Goal: Task Accomplishment & Management: Manage account settings

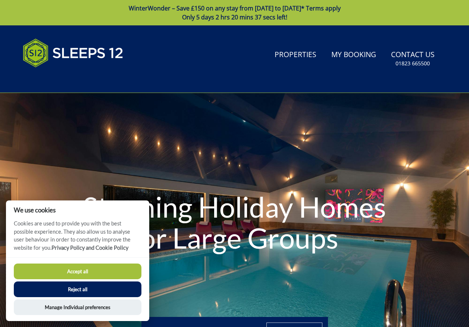
click at [80, 271] on button "Accept all" at bounding box center [78, 272] width 128 height 16
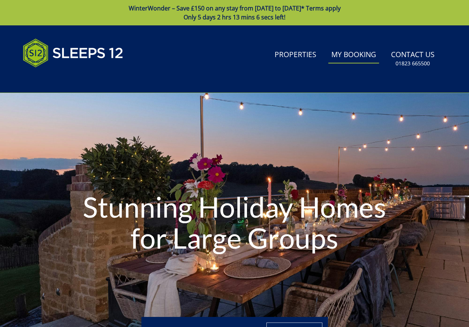
click at [355, 55] on link "My Booking" at bounding box center [354, 55] width 51 height 17
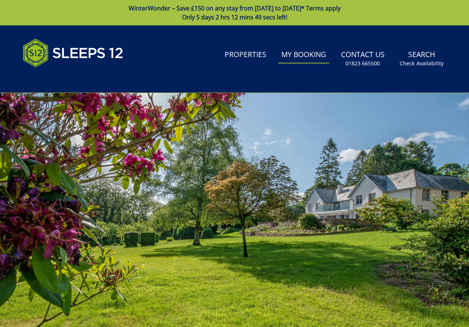
click at [313, 53] on link "My Booking" at bounding box center [303, 55] width 51 height 17
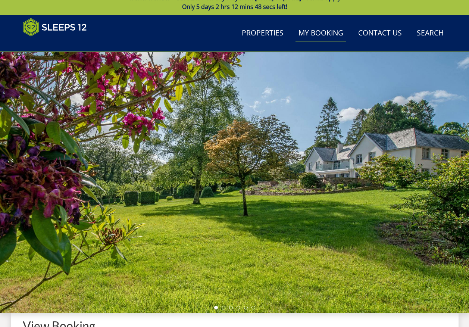
scroll to position [163, 0]
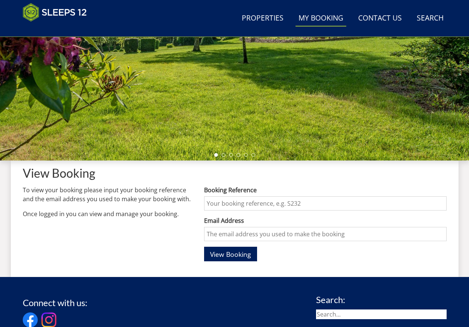
click at [236, 206] on input "Booking Reference" at bounding box center [325, 203] width 242 height 14
type input "S46312"
click at [247, 234] on input "Email Address" at bounding box center [325, 234] width 242 height 14
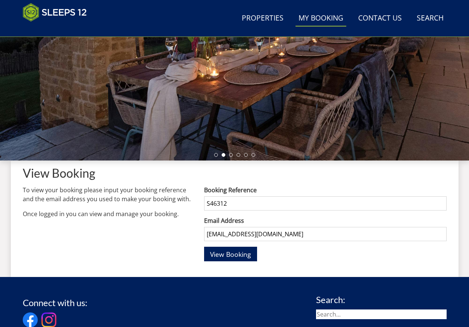
type input "mattandsoph@sky.com"
click at [204, 247] on button "View Booking" at bounding box center [230, 254] width 53 height 15
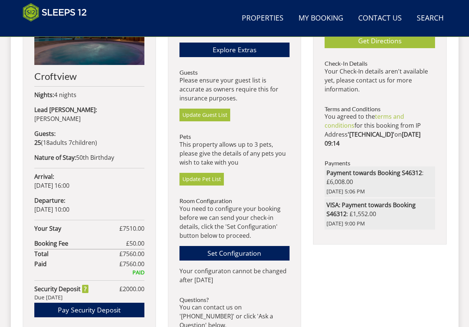
scroll to position [353, 0]
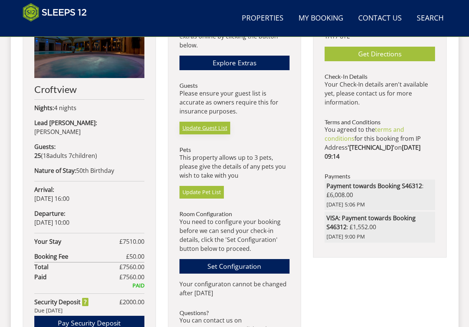
click at [212, 127] on link "Update Guest List" at bounding box center [205, 128] width 51 height 13
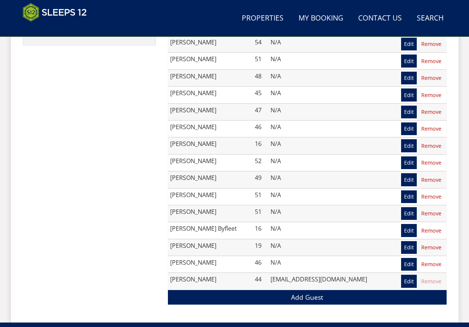
scroll to position [660, 0]
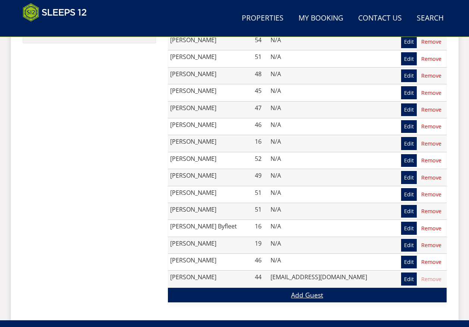
click at [294, 291] on link "Add Guest" at bounding box center [307, 295] width 279 height 15
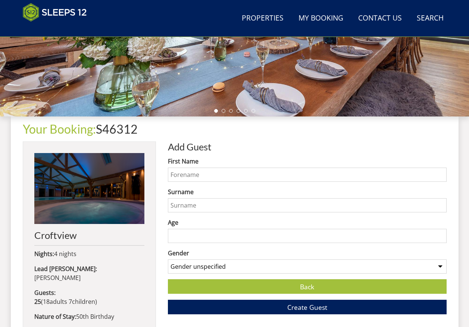
scroll to position [278, 0]
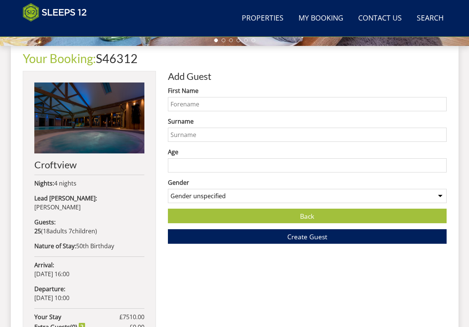
click at [225, 99] on input "First Name" at bounding box center [307, 104] width 279 height 14
type input "Millie"
click at [184, 134] on input "Surname" at bounding box center [307, 135] width 279 height 14
type input "Bunting"
click at [207, 168] on input "Age" at bounding box center [307, 165] width 279 height 14
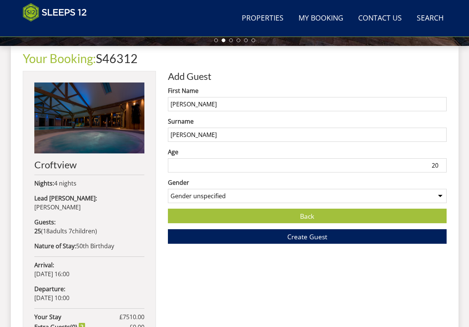
type input "20"
click at [440, 195] on select "Gender unspecified Gender male Gender female" at bounding box center [307, 196] width 279 height 14
select select "gender_female"
click at [168, 189] on select "Gender unspecified Gender male Gender female" at bounding box center [307, 196] width 279 height 14
click at [298, 235] on span "Create Guest" at bounding box center [307, 236] width 40 height 9
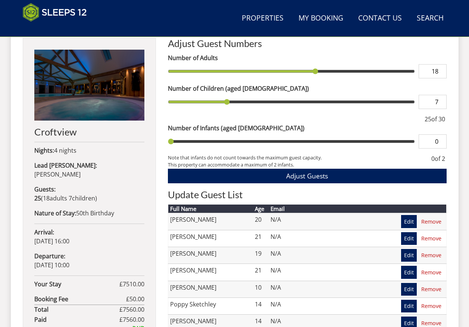
scroll to position [273, 0]
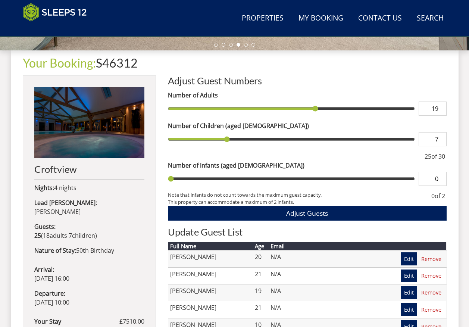
type input "19"
click at [442, 108] on input "19" at bounding box center [433, 109] width 28 height 14
type input "19"
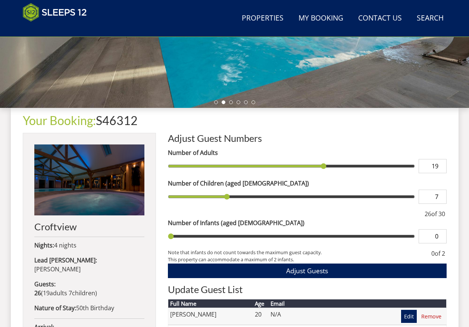
scroll to position [203, 0]
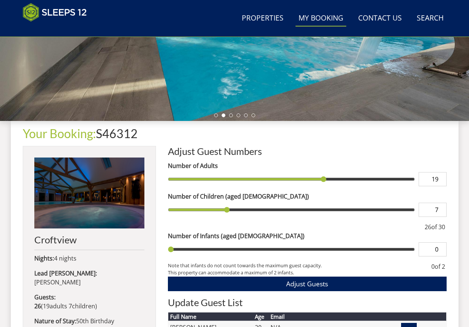
click at [323, 18] on link "My Booking" at bounding box center [321, 18] width 51 height 17
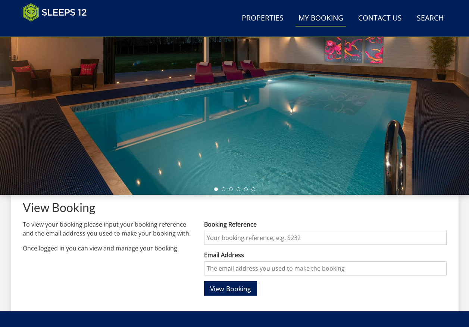
scroll to position [278, 0]
